Goal: Task Accomplishment & Management: Complete application form

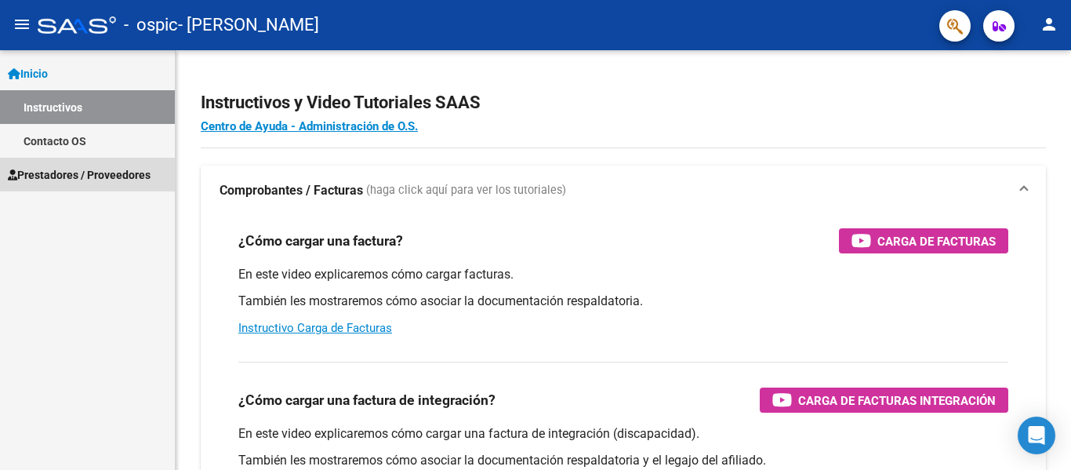
click at [84, 187] on link "Prestadores / Proveedores" at bounding box center [87, 175] width 175 height 34
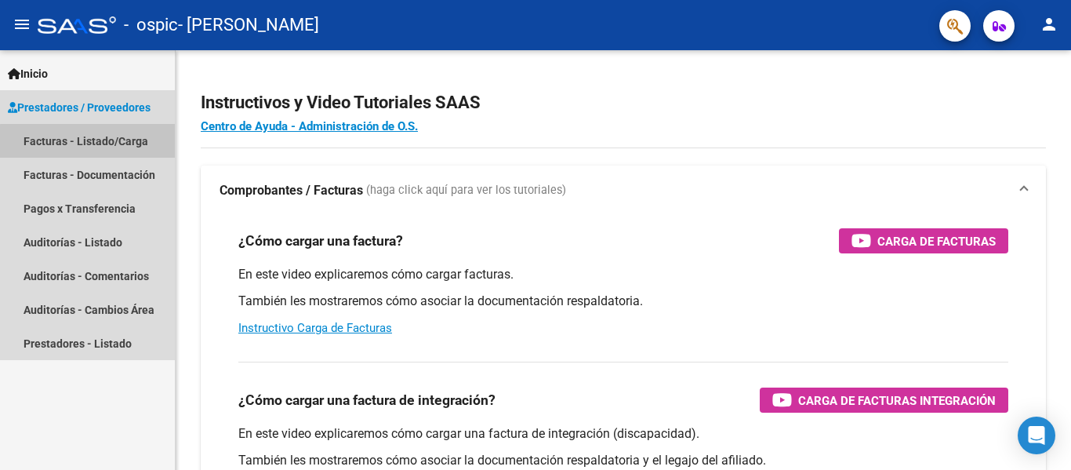
click at [100, 142] on link "Facturas - Listado/Carga" at bounding box center [87, 141] width 175 height 34
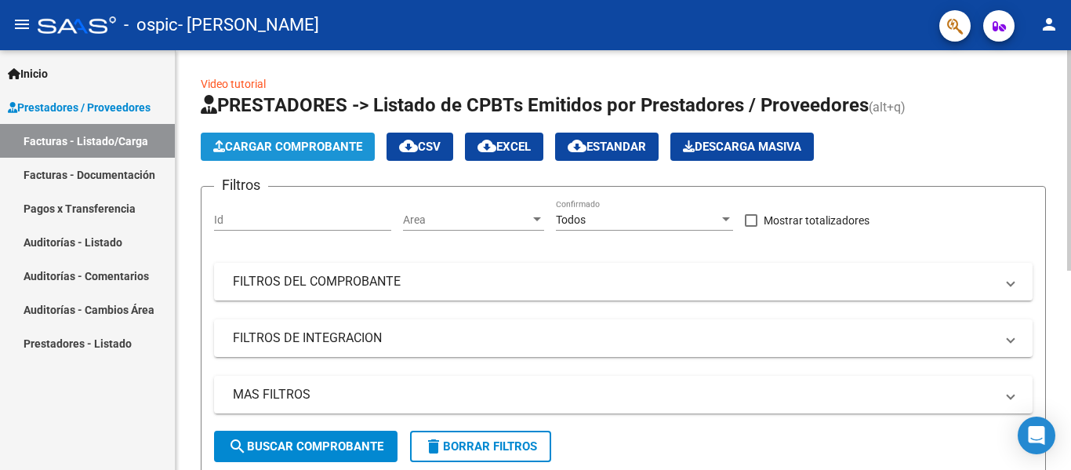
click at [260, 146] on span "Cargar Comprobante" at bounding box center [287, 147] width 149 height 14
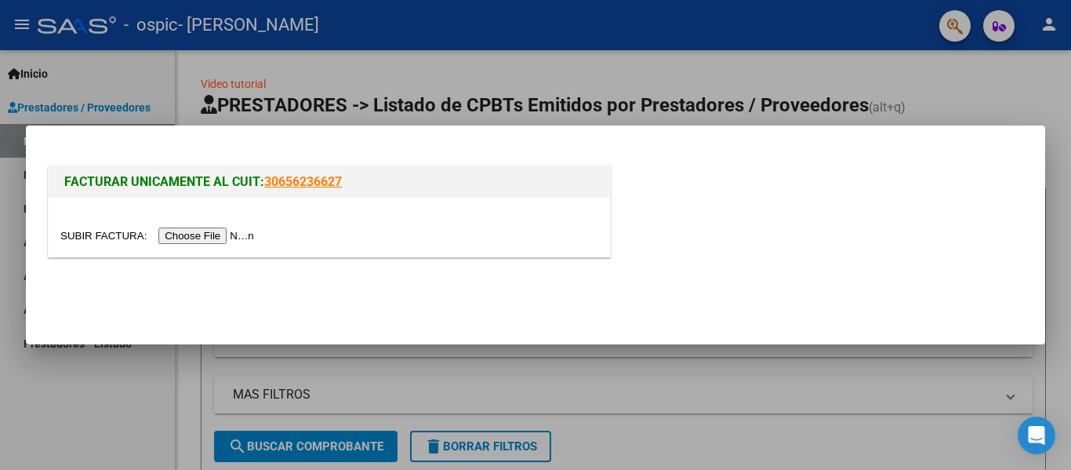
click at [220, 233] on input "file" at bounding box center [159, 235] width 198 height 16
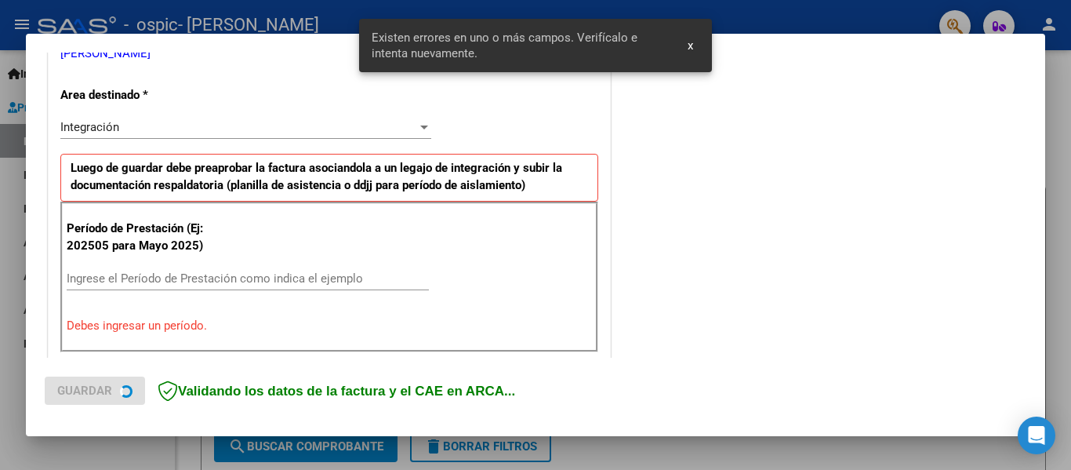
scroll to position [364, 0]
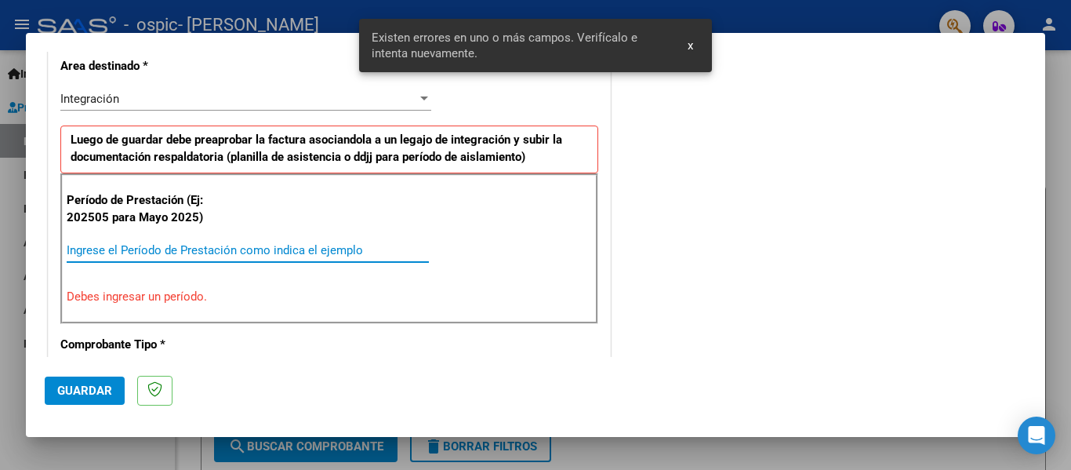
click at [173, 243] on input "Ingrese el Período de Prestación como indica el ejemplo" at bounding box center [248, 250] width 362 height 14
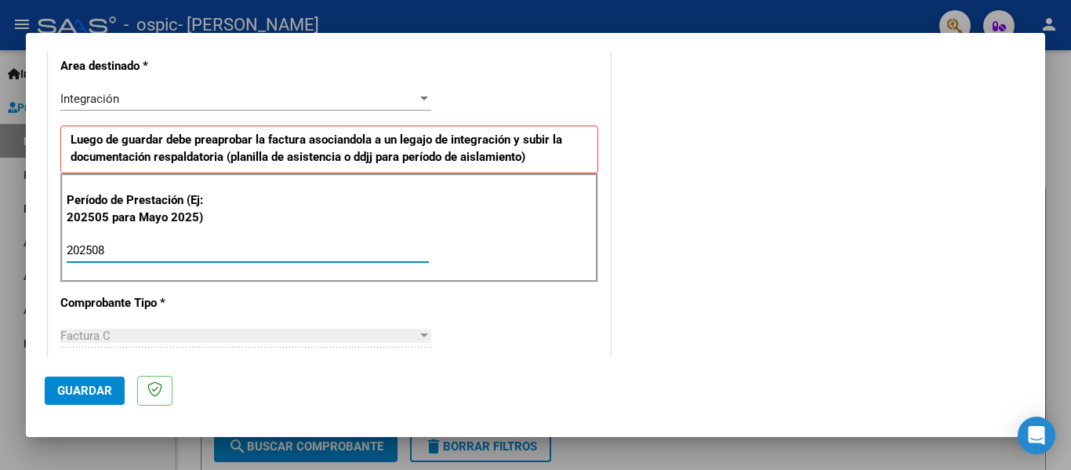
type input "202508"
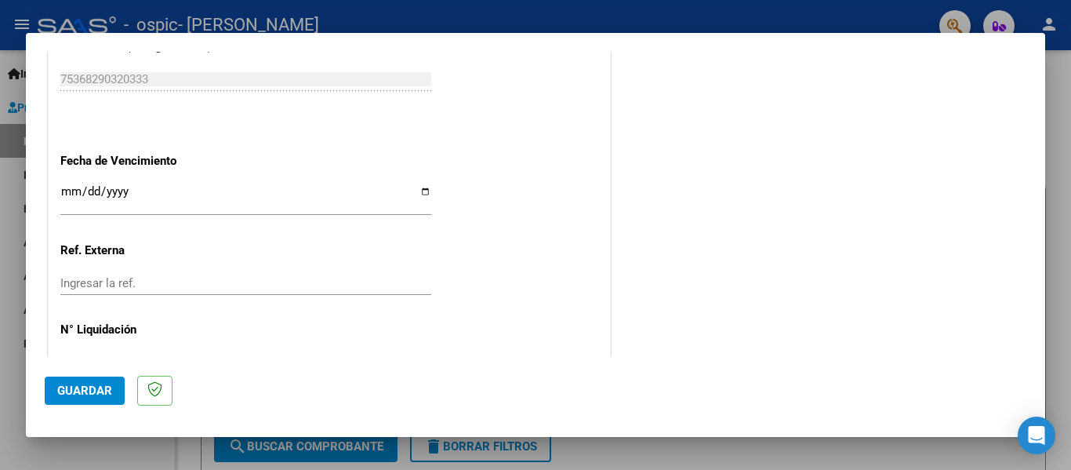
scroll to position [1055, 0]
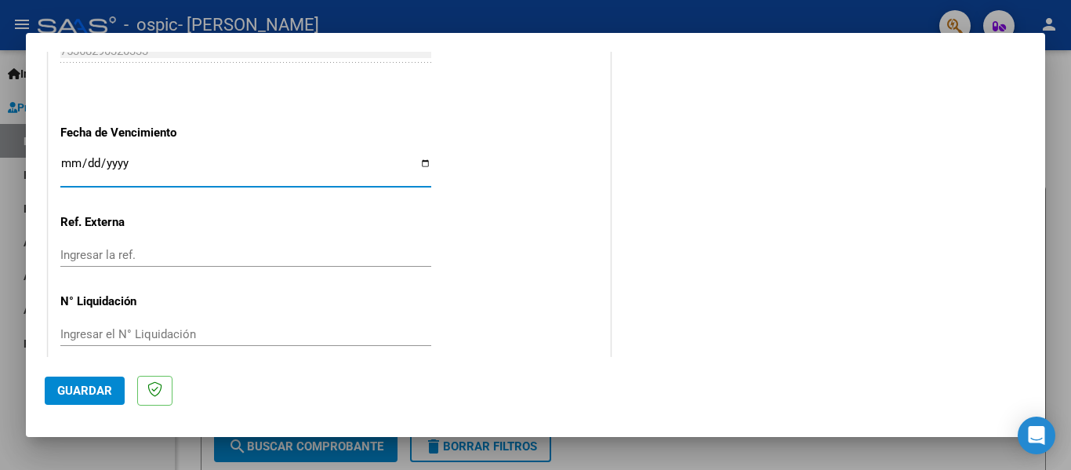
click at [214, 161] on input "Ingresar la fecha" at bounding box center [245, 169] width 371 height 25
click at [420, 165] on input "Ingresar la fecha" at bounding box center [245, 169] width 371 height 25
type input "[DATE]"
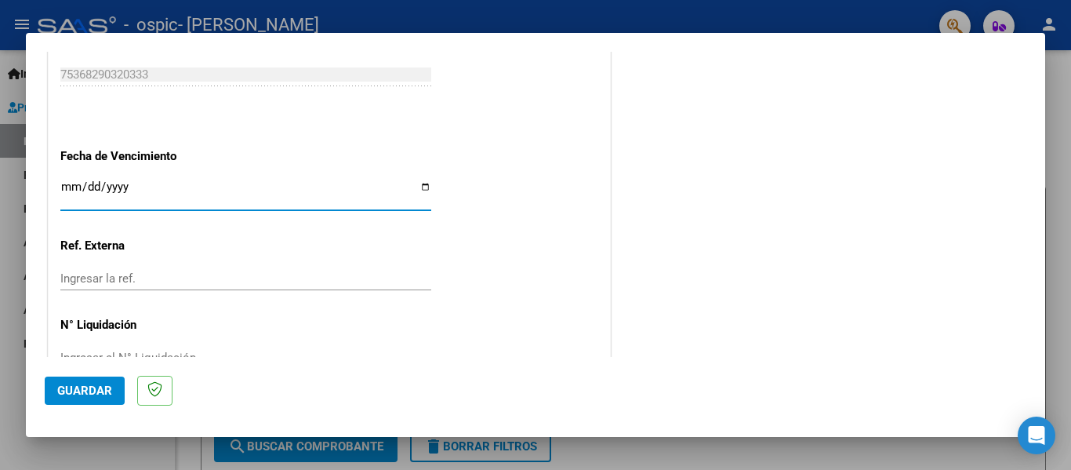
scroll to position [1036, 0]
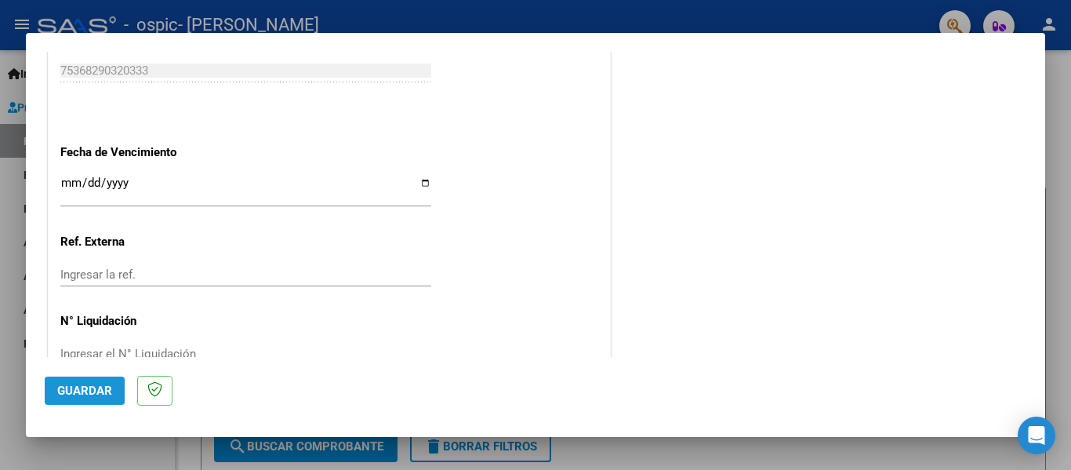
click at [100, 402] on button "Guardar" at bounding box center [85, 390] width 80 height 28
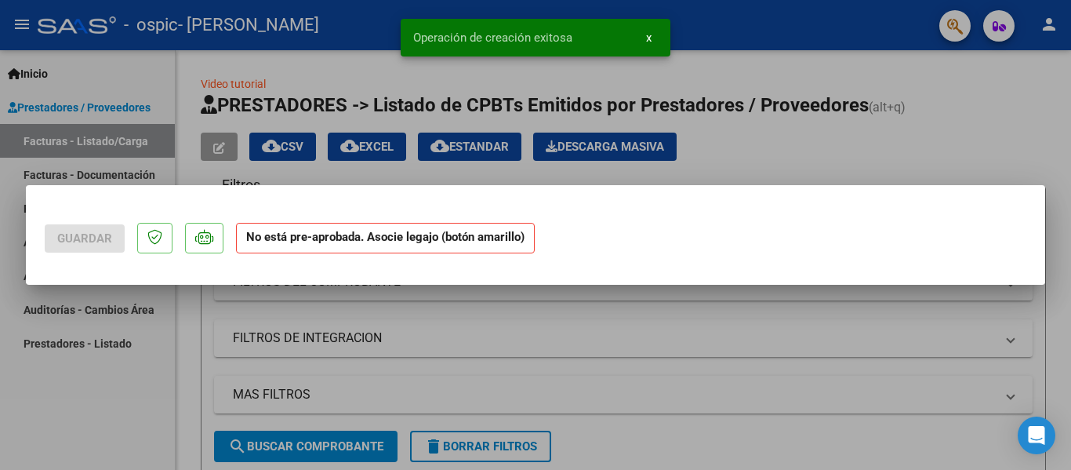
scroll to position [0, 0]
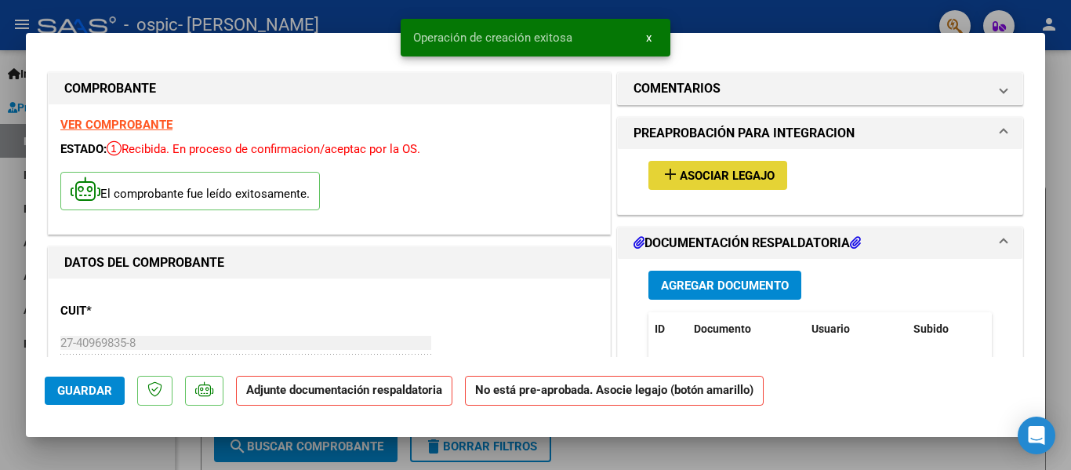
click at [696, 187] on button "add Asociar Legajo" at bounding box center [717, 175] width 139 height 29
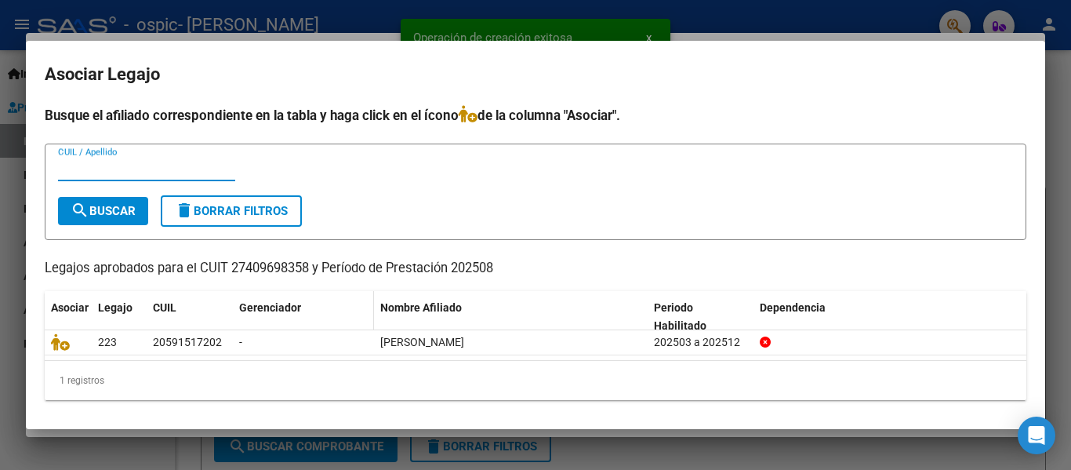
scroll to position [3, 0]
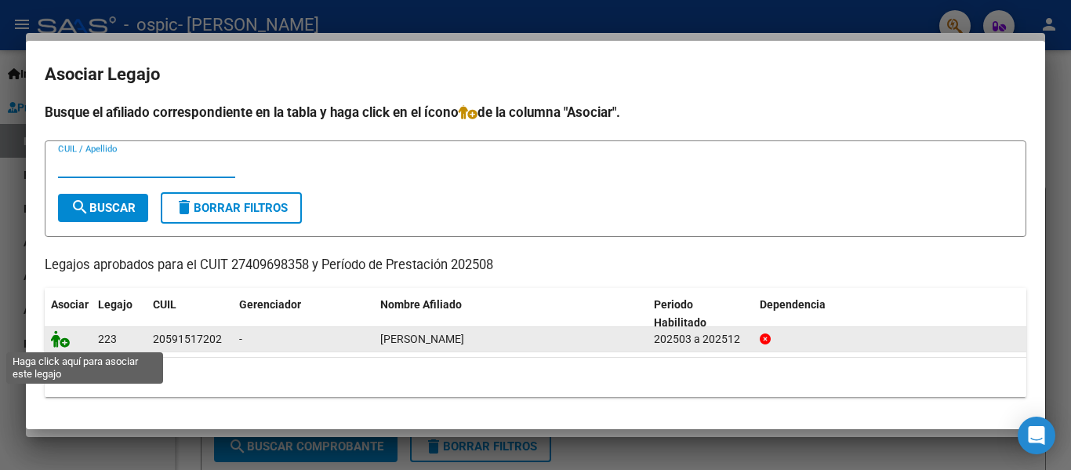
click at [64, 343] on icon at bounding box center [60, 338] width 19 height 17
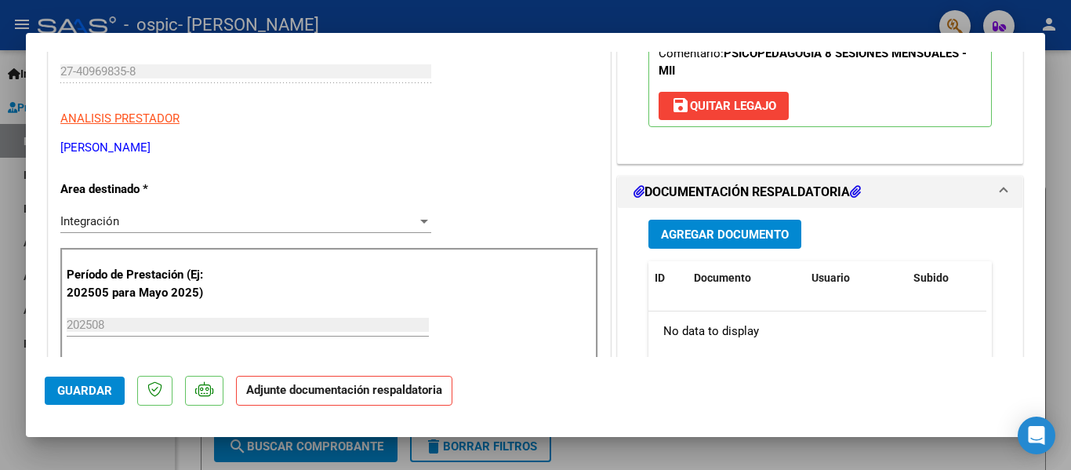
scroll to position [277, 0]
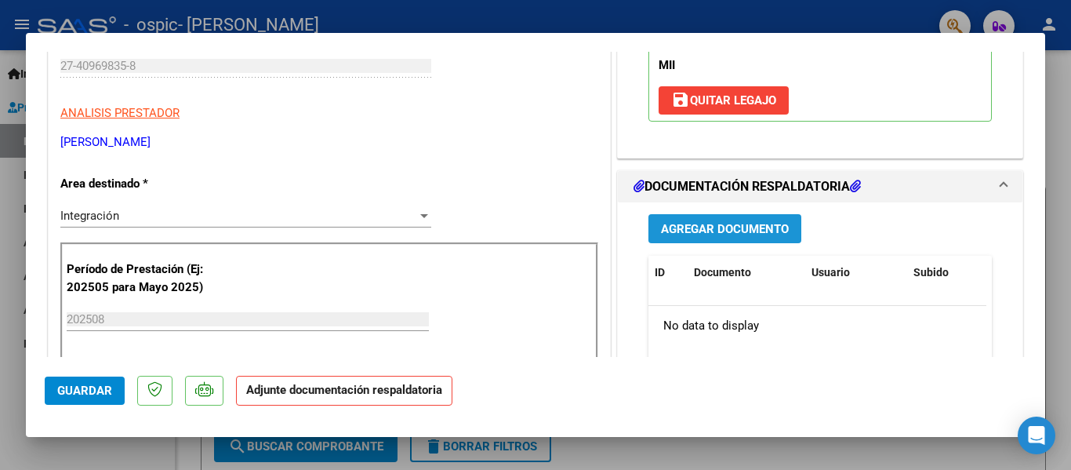
click at [714, 227] on span "Agregar Documento" at bounding box center [725, 229] width 128 height 14
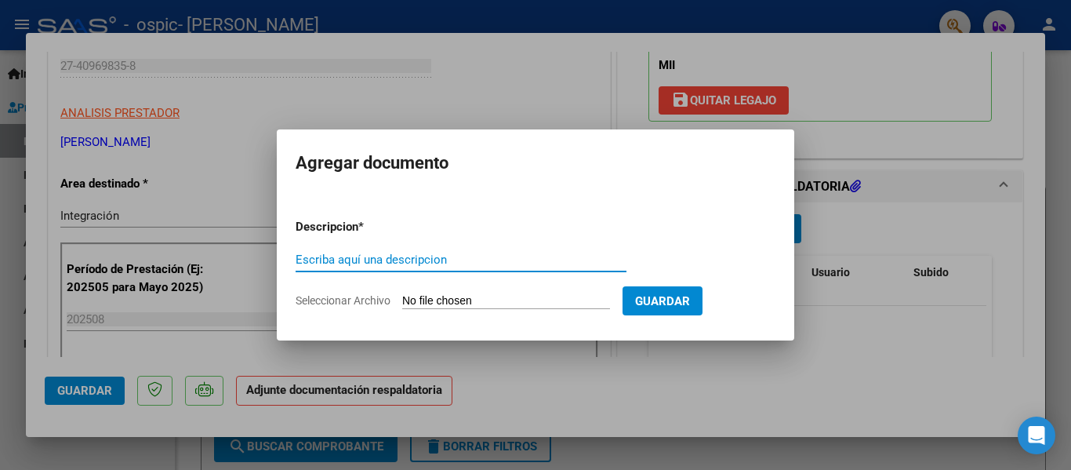
click at [462, 259] on input "Escriba aquí una descripcion" at bounding box center [461, 259] width 331 height 14
type input "Asistencia"
click at [495, 307] on input "Seleccionar Archivo" at bounding box center [506, 301] width 208 height 15
type input "C:\fakepath\Adobe Scan 08 sept 2025 (1) (1).pdf"
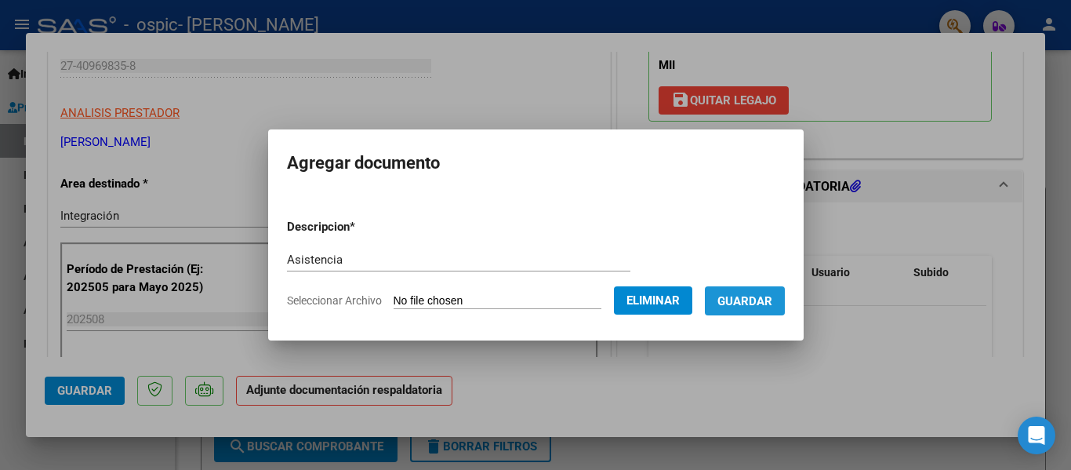
click at [752, 293] on span "Guardar" at bounding box center [744, 300] width 55 height 14
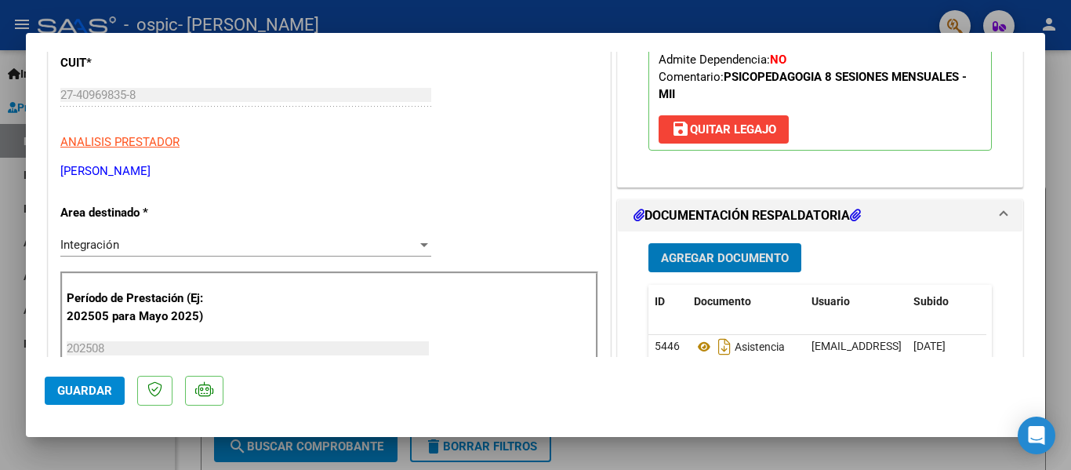
scroll to position [292, 0]
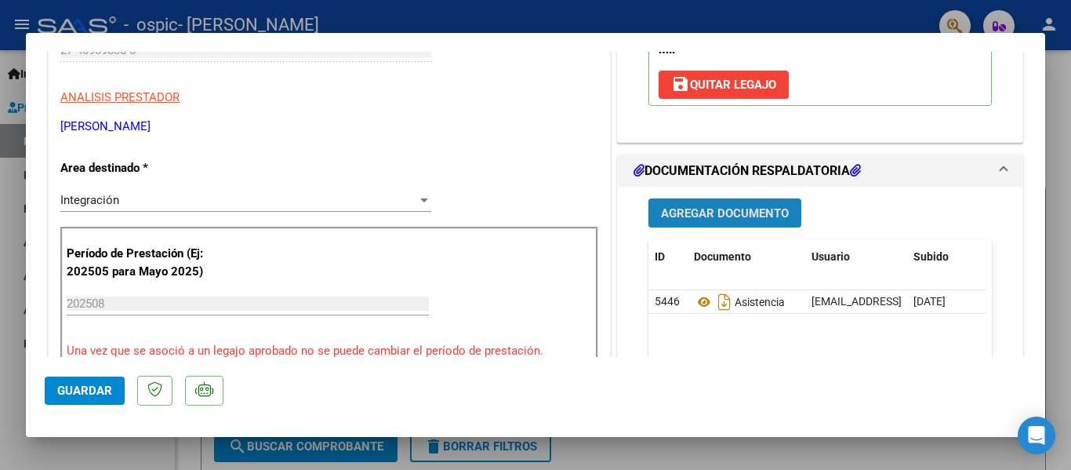
click at [762, 219] on span "Agregar Documento" at bounding box center [725, 213] width 128 height 14
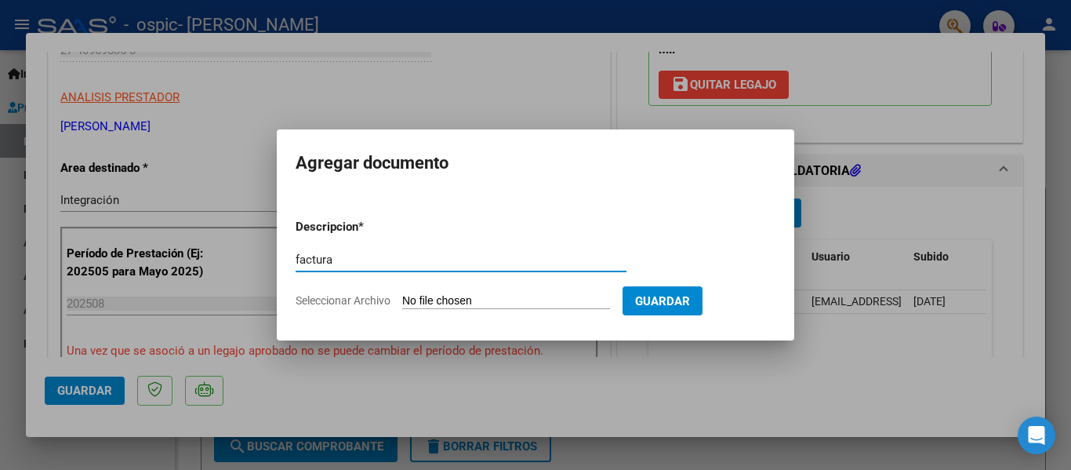
type input "factura"
click at [471, 303] on input "Seleccionar Archivo" at bounding box center [506, 301] width 208 height 15
type input "C:\fakepath\27409698358_011_00001_00000224.pdf"
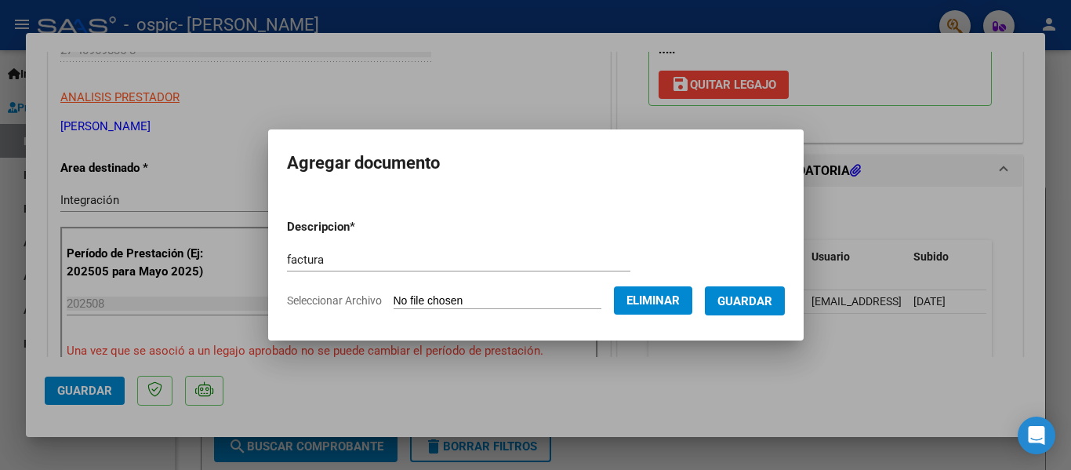
click at [764, 299] on span "Guardar" at bounding box center [744, 301] width 55 height 14
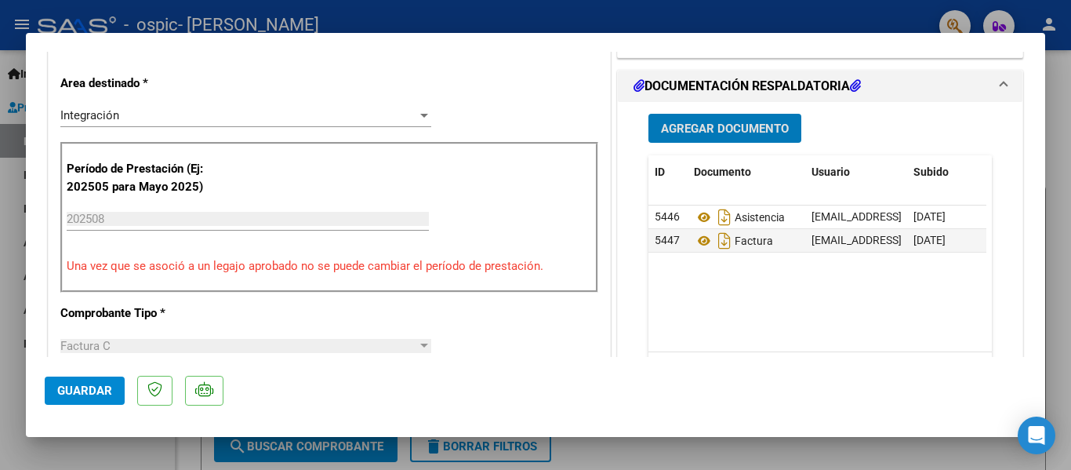
scroll to position [378, 0]
click at [805, 237] on datatable-body-cell "[EMAIL_ADDRESS][DOMAIN_NAME] - [PERSON_NAME]" at bounding box center [856, 239] width 102 height 23
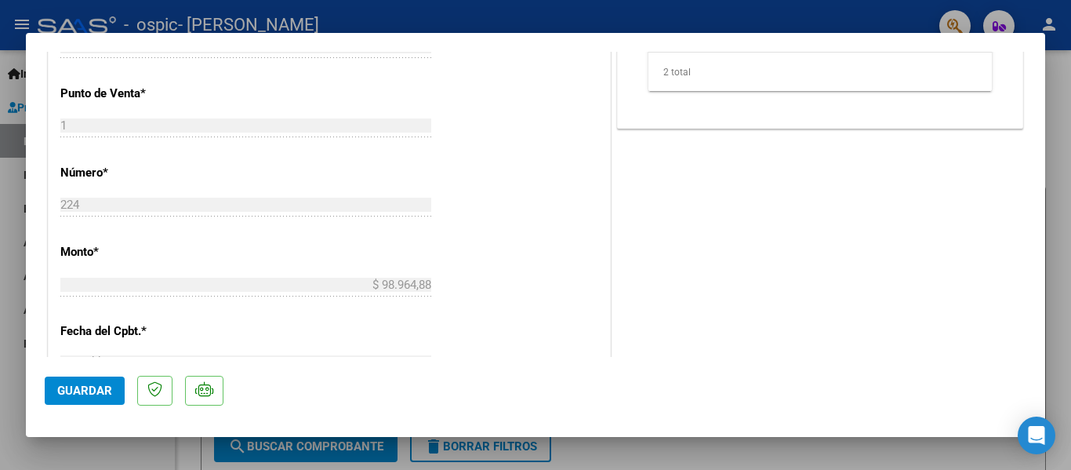
scroll to position [678, 0]
click at [101, 392] on span "Guardar" at bounding box center [84, 390] width 55 height 14
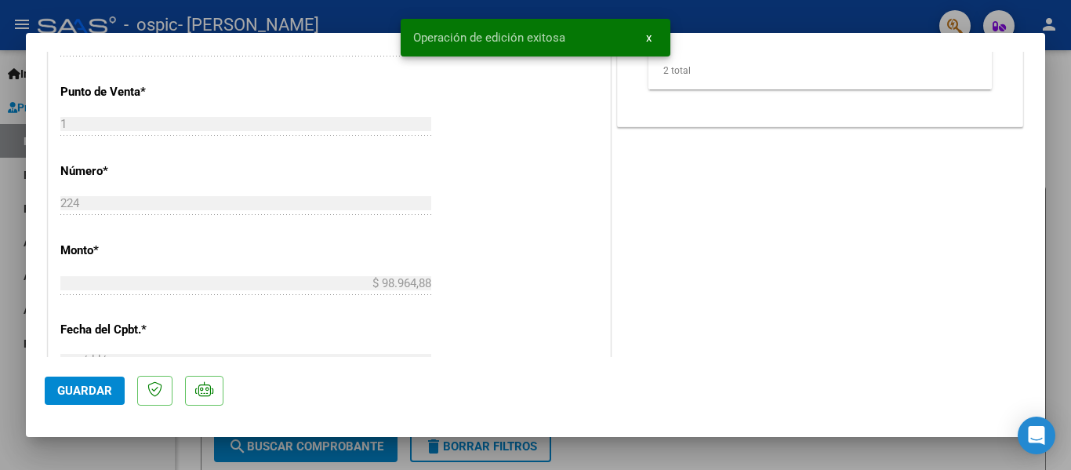
click at [9, 230] on div at bounding box center [535, 235] width 1071 height 470
type input "$ 0,00"
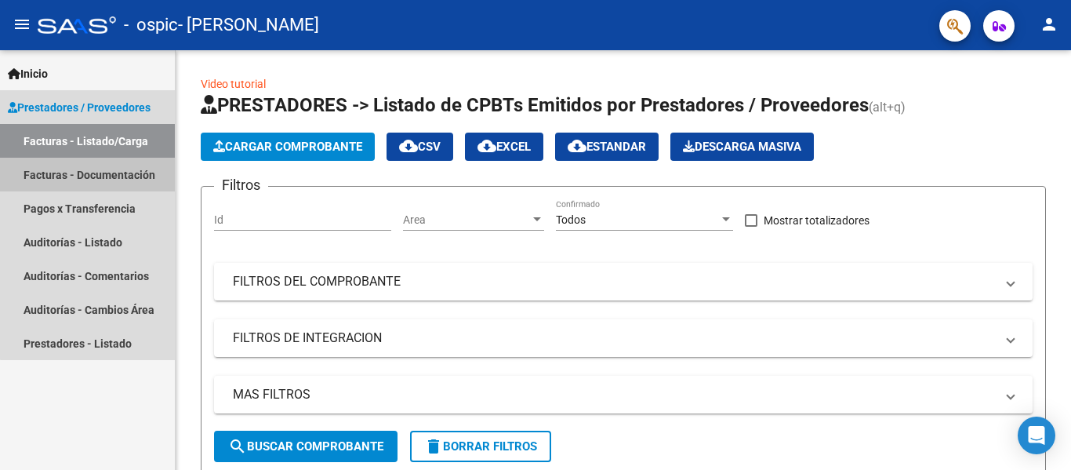
click at [93, 171] on link "Facturas - Documentación" at bounding box center [87, 175] width 175 height 34
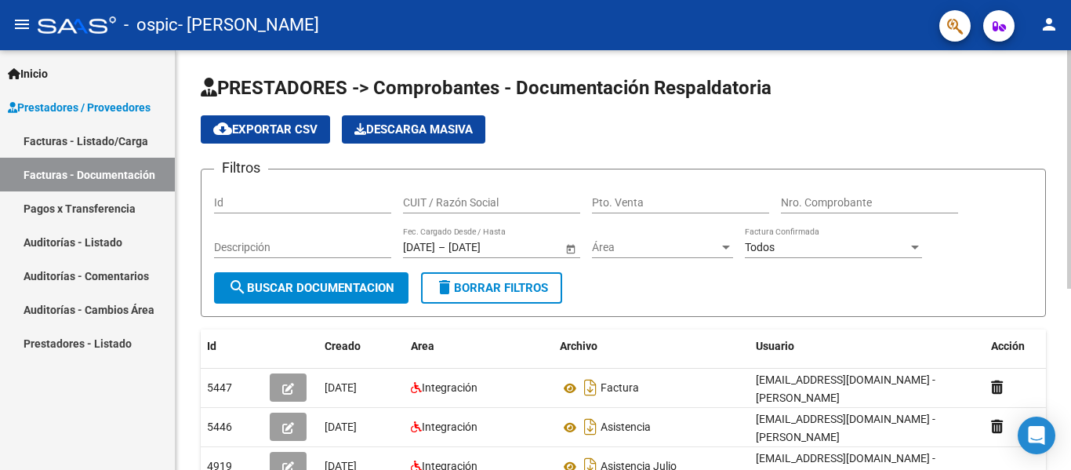
click at [815, 164] on app-list-header "PRESTADORES -> Comprobantes - Documentación Respaldatoria cloud_download Export…" at bounding box center [623, 195] width 845 height 241
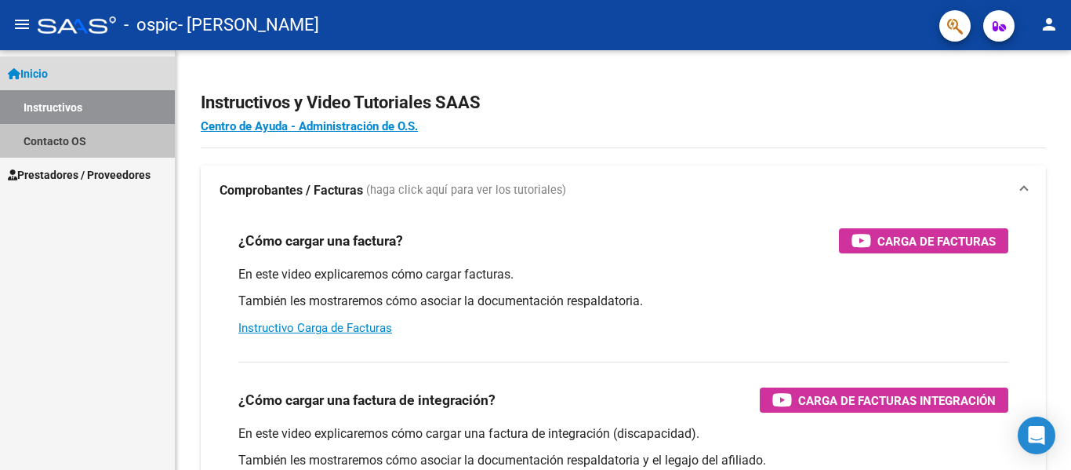
click at [61, 151] on link "Contacto OS" at bounding box center [87, 141] width 175 height 34
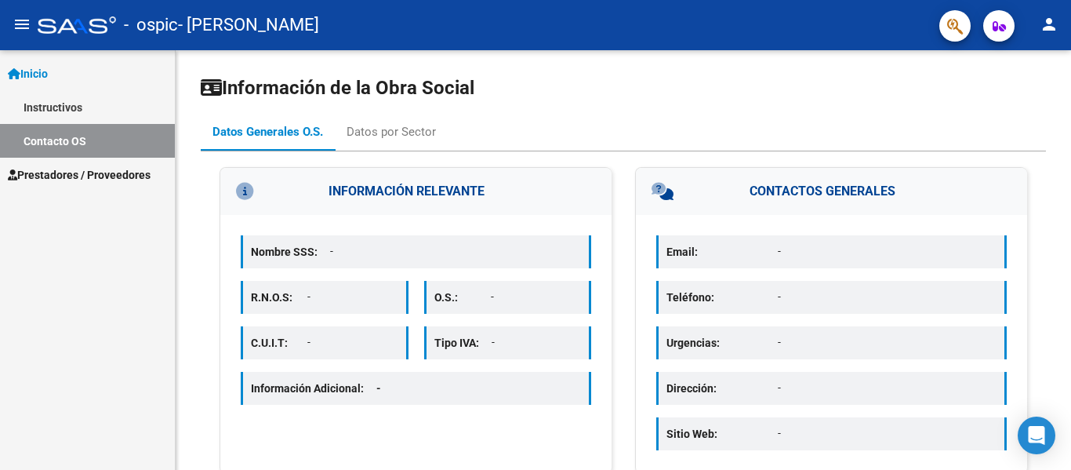
click at [75, 170] on span "Prestadores / Proveedores" at bounding box center [79, 174] width 143 height 17
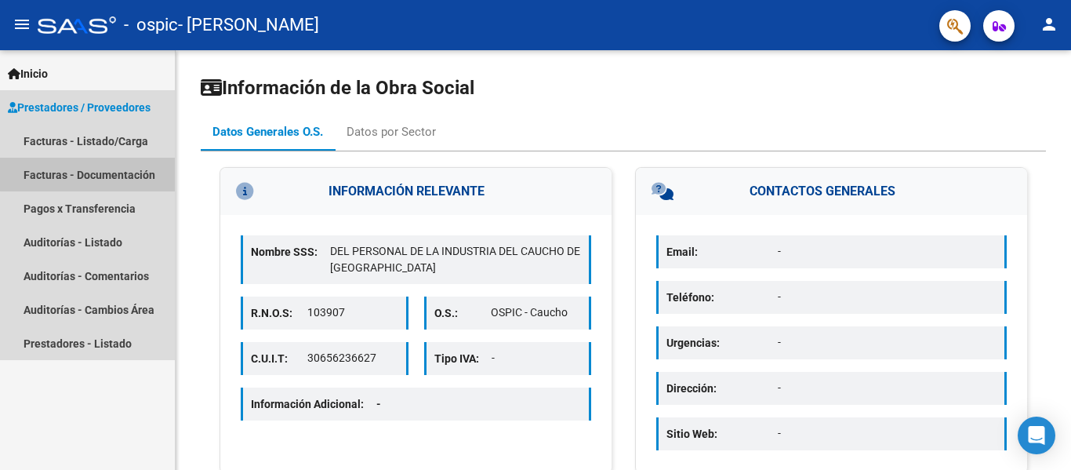
click at [101, 173] on link "Facturas - Documentación" at bounding box center [87, 175] width 175 height 34
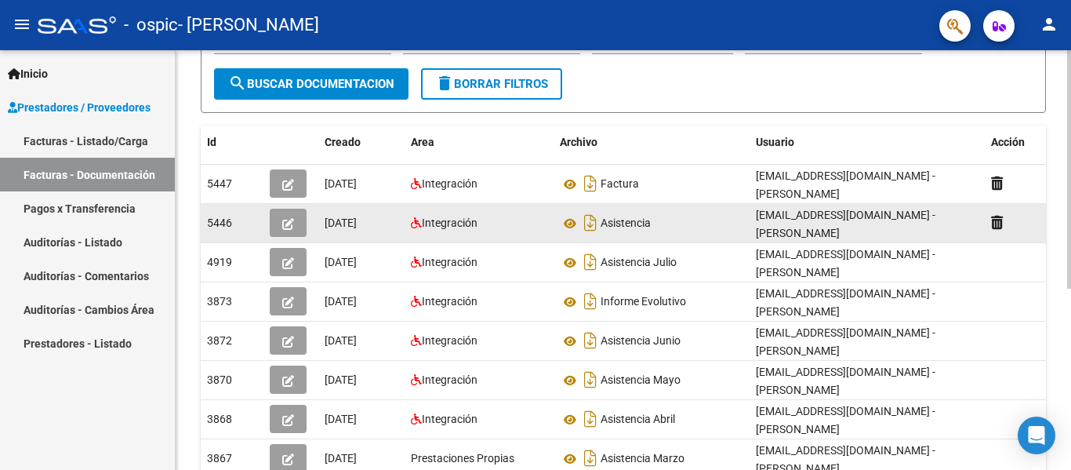
scroll to position [3, 0]
click at [662, 232] on div "Asistencia" at bounding box center [651, 222] width 183 height 25
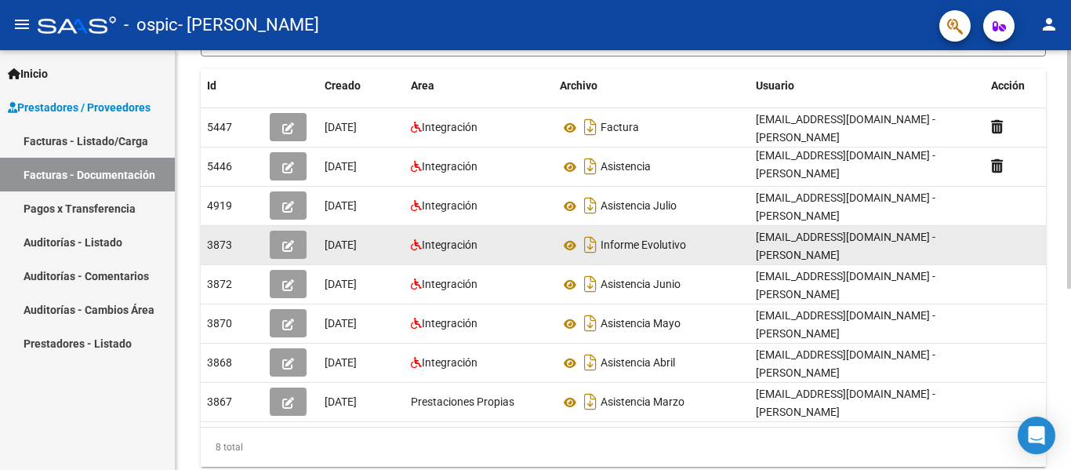
scroll to position [263, 0]
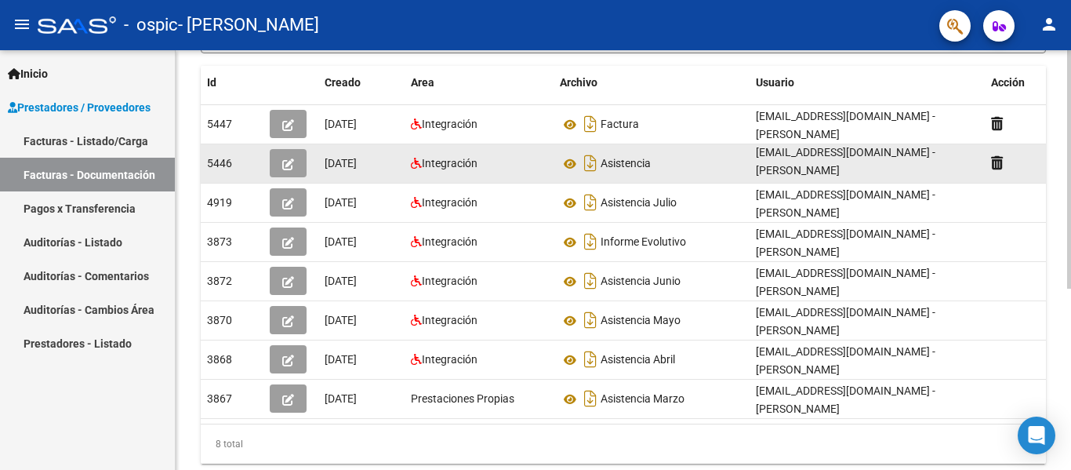
click at [654, 160] on div "Asistencia" at bounding box center [651, 163] width 183 height 25
click at [299, 165] on button "button" at bounding box center [288, 163] width 37 height 28
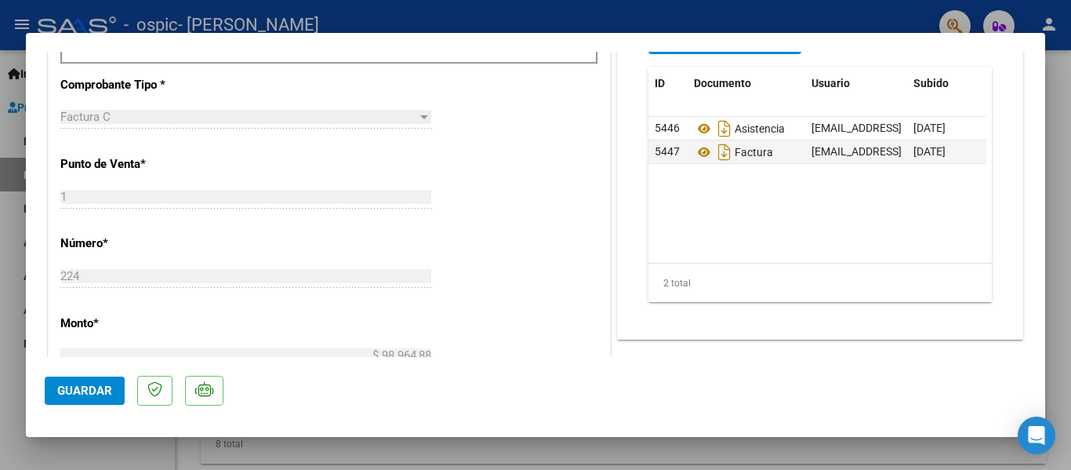
scroll to position [551, 0]
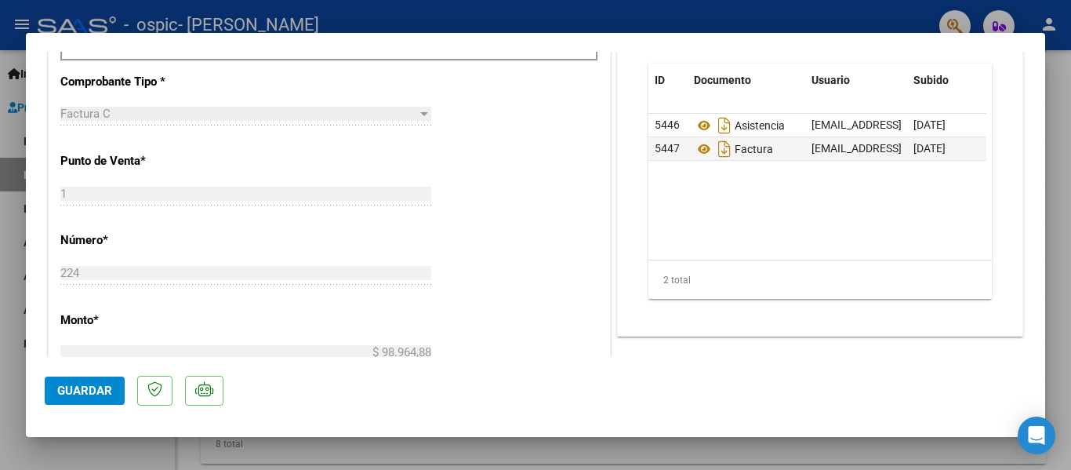
click at [0, 350] on div at bounding box center [535, 235] width 1071 height 470
type input "$ 0,00"
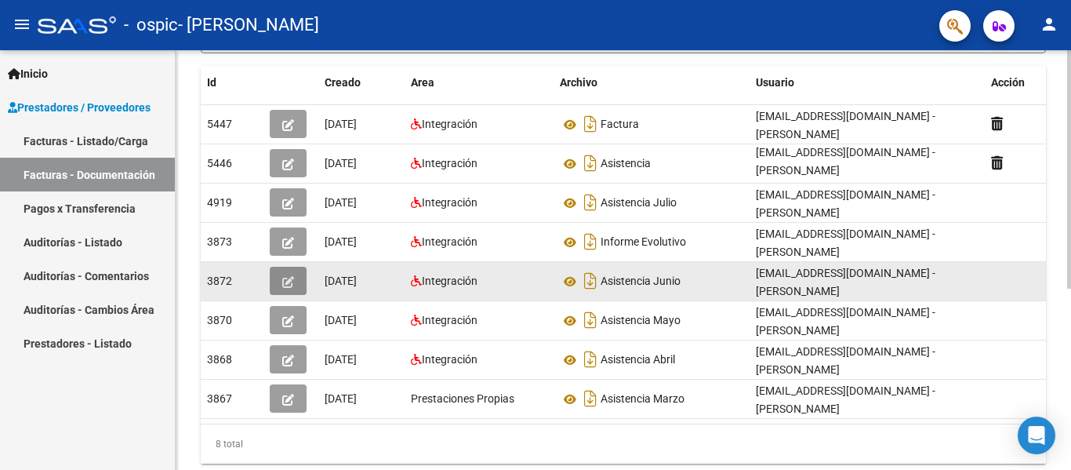
click at [286, 278] on icon "button" at bounding box center [288, 282] width 12 height 12
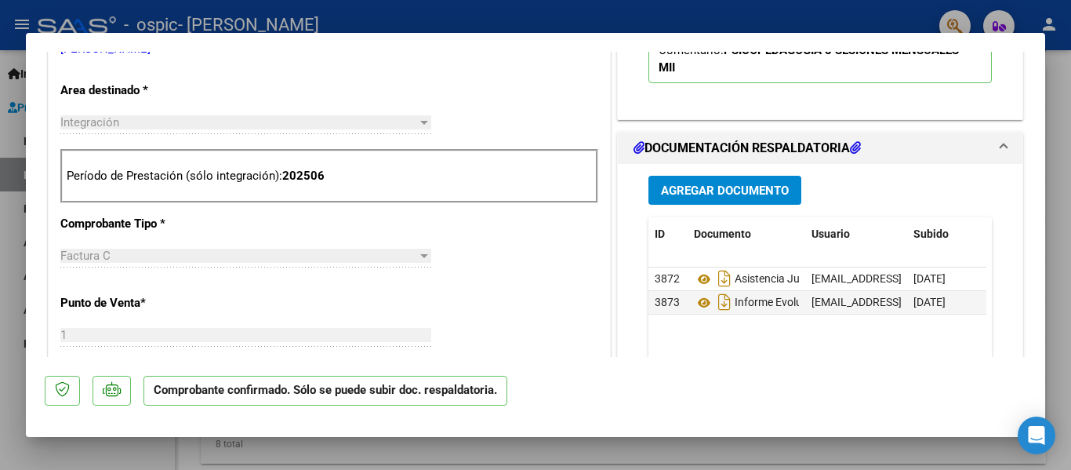
scroll to position [535, 0]
click at [1065, 97] on div at bounding box center [535, 235] width 1071 height 470
type input "$ 0,00"
